Goal: Information Seeking & Learning: Find specific fact

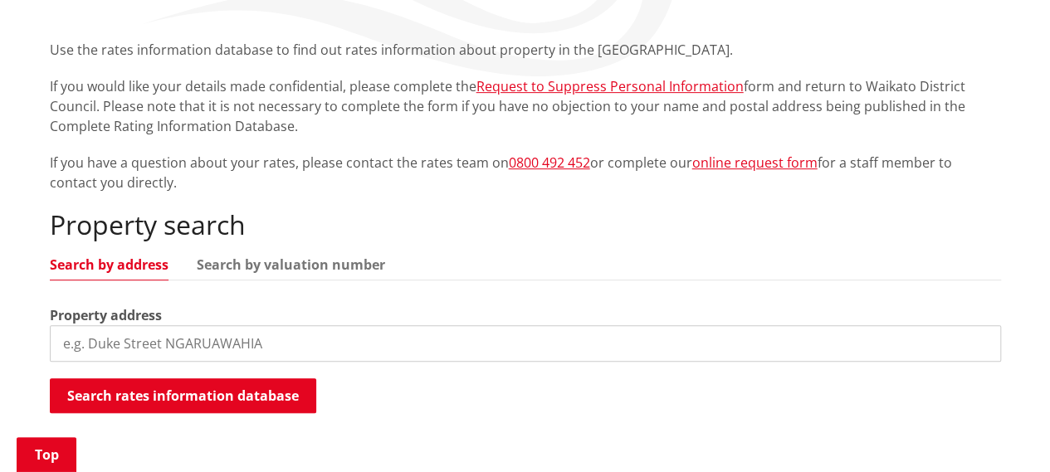
scroll to position [332, 0]
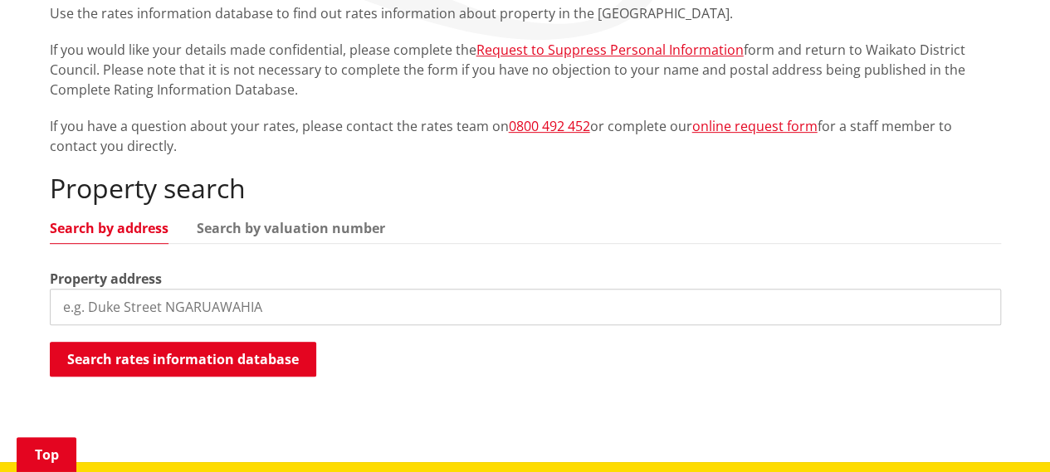
click at [58, 307] on input "search" at bounding box center [525, 307] width 951 height 37
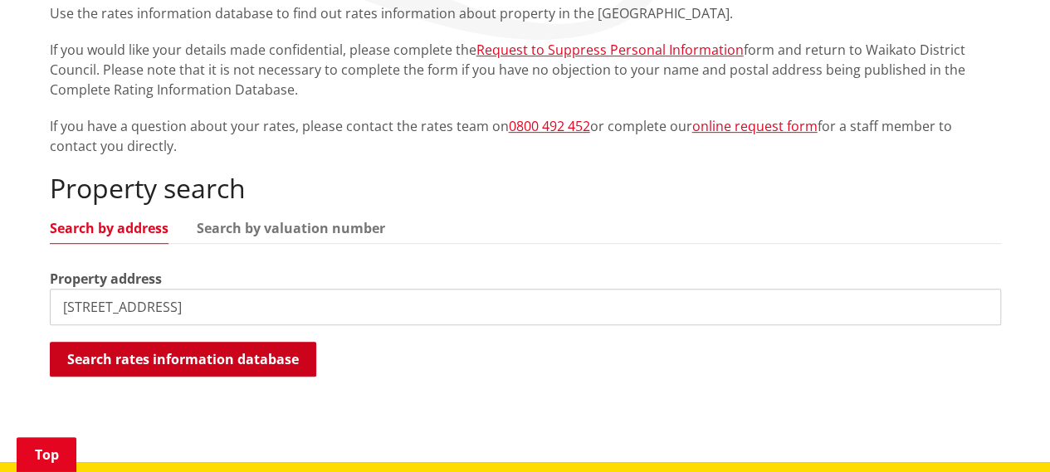
click at [208, 364] on button "Search rates information database" at bounding box center [183, 359] width 266 height 35
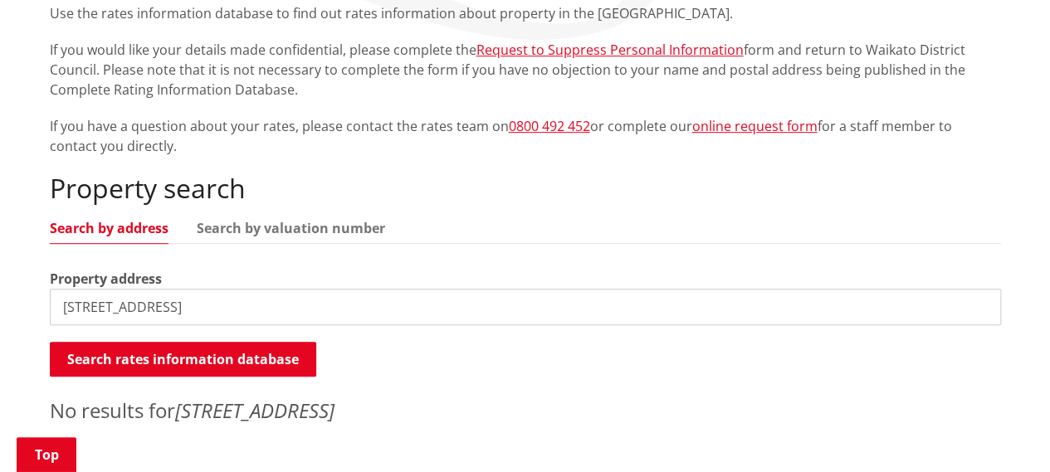
scroll to position [415, 0]
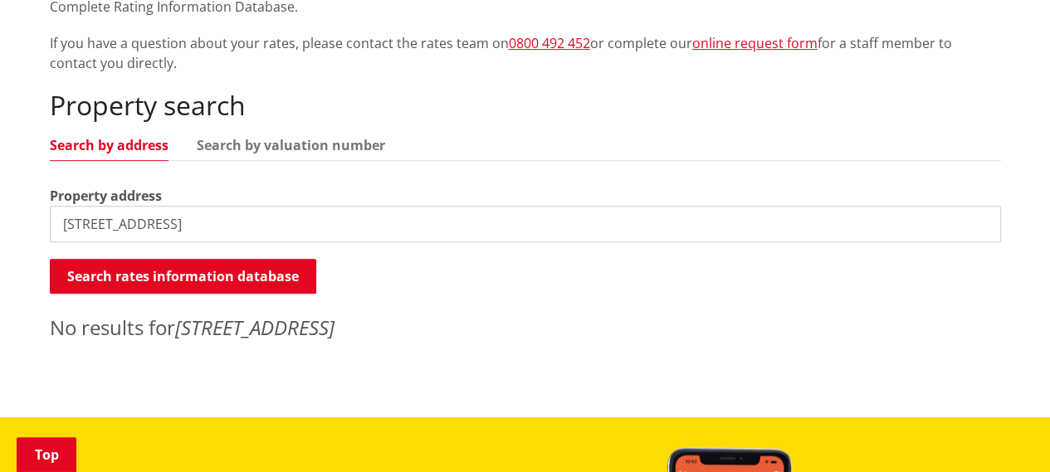
click at [347, 227] on input "[STREET_ADDRESS]" at bounding box center [525, 224] width 951 height 37
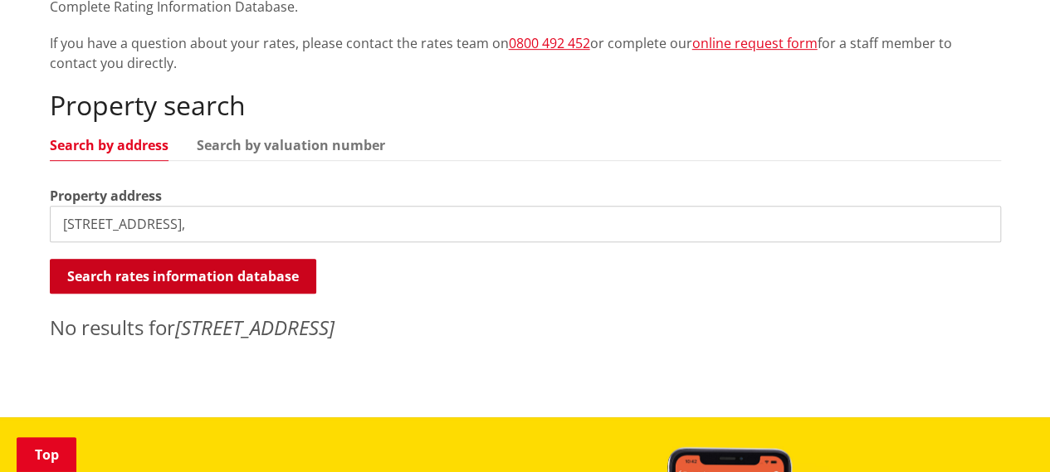
click at [201, 263] on button "Search rates information database" at bounding box center [183, 276] width 266 height 35
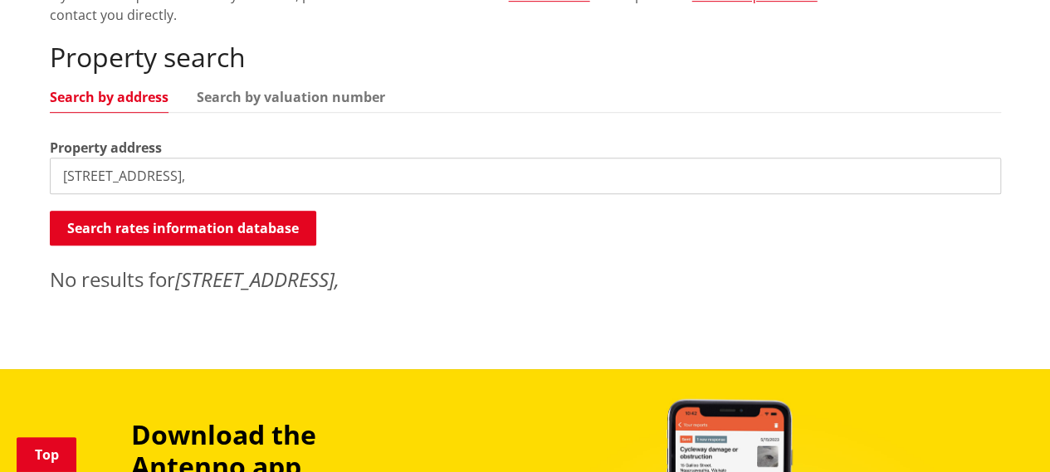
scroll to position [498, 0]
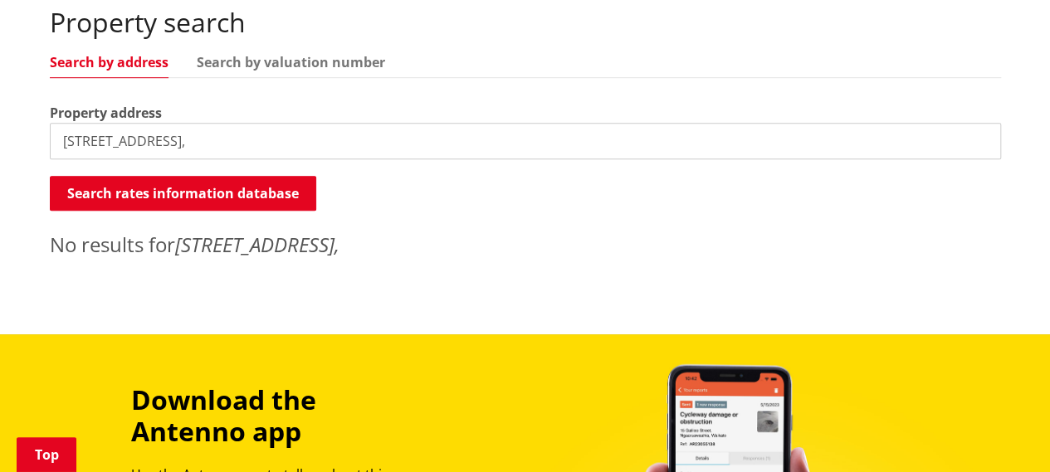
drag, startPoint x: 285, startPoint y: 140, endPoint x: 45, endPoint y: 161, distance: 240.8
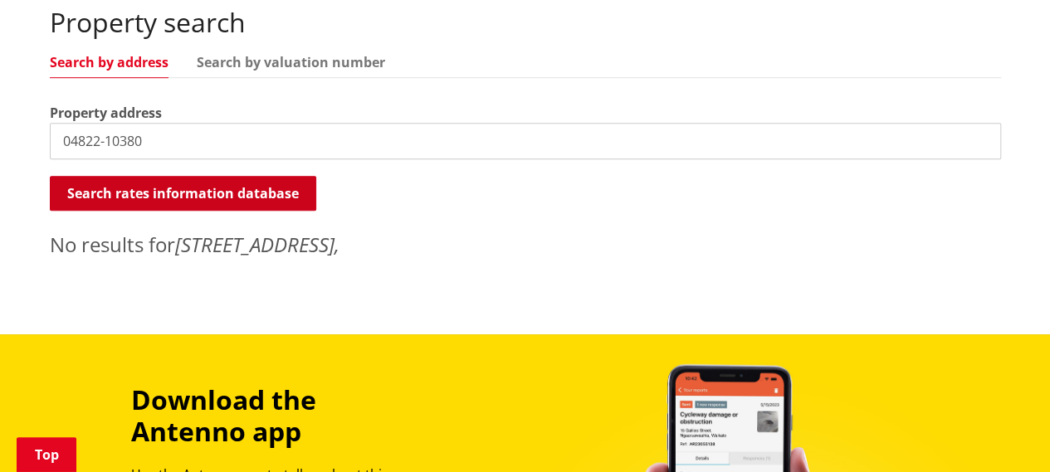
type input "04822-10380"
click at [182, 189] on button "Search rates information database" at bounding box center [183, 193] width 266 height 35
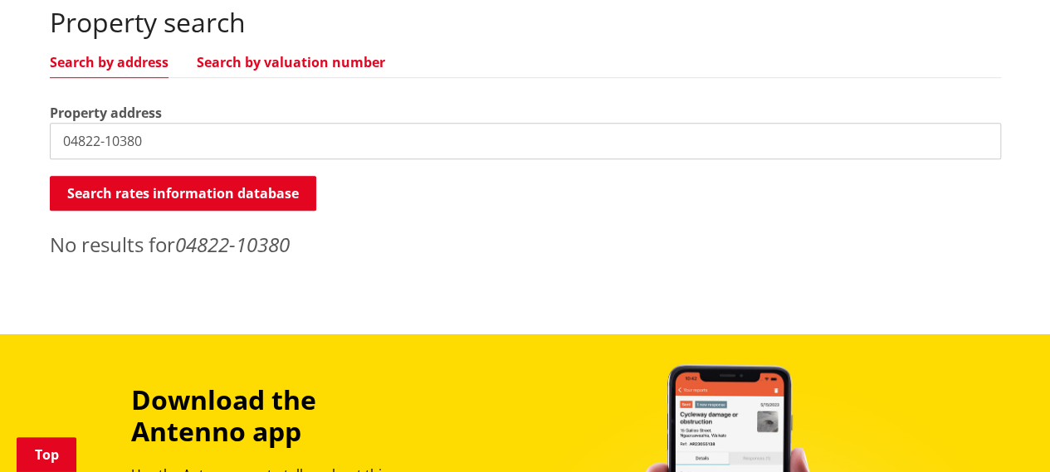
click at [259, 64] on link "Search by valuation number" at bounding box center [291, 62] width 188 height 13
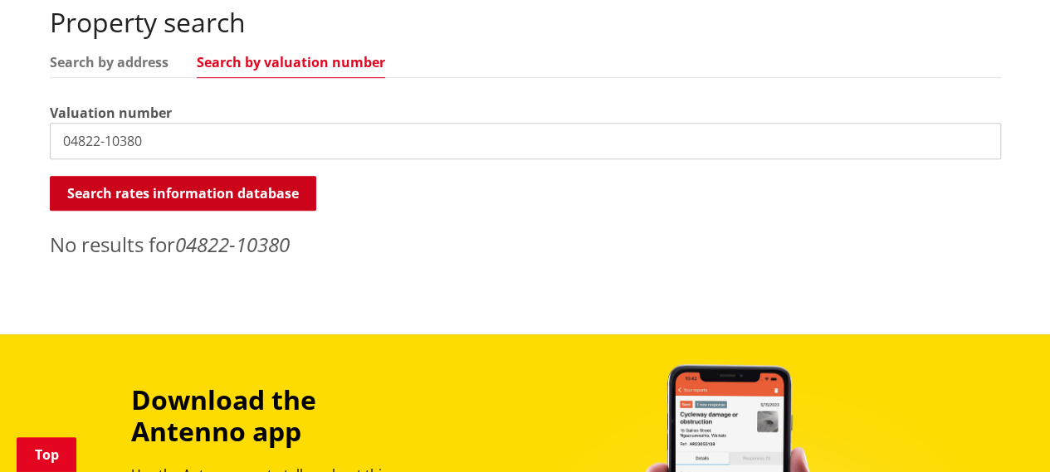
click at [206, 193] on button "Search rates information database" at bounding box center [183, 193] width 266 height 35
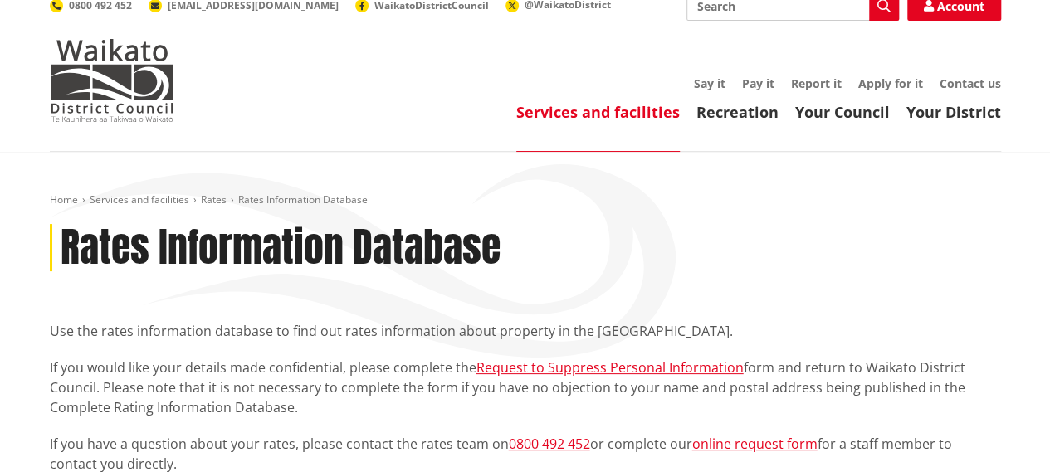
scroll to position [0, 0]
